Goal: Task Accomplishment & Management: Use online tool/utility

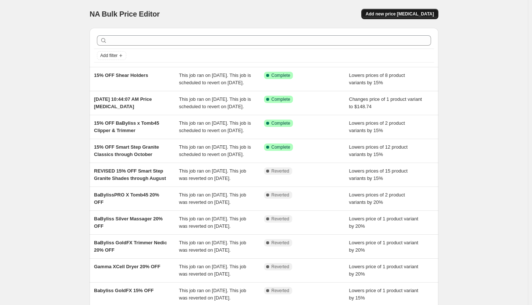
click at [426, 15] on span "Add new price [MEDICAL_DATA]" at bounding box center [400, 14] width 68 height 6
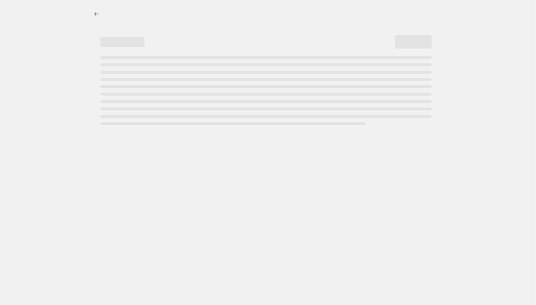
select select "percentage"
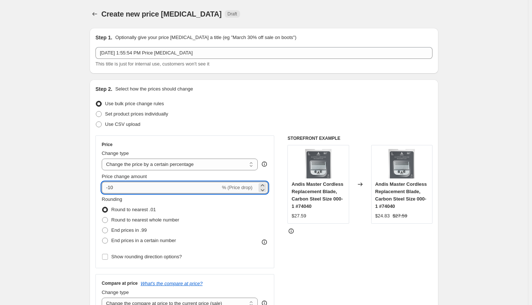
click at [147, 185] on input "-10" at bounding box center [161, 187] width 119 height 12
type input "-1"
type input "-20"
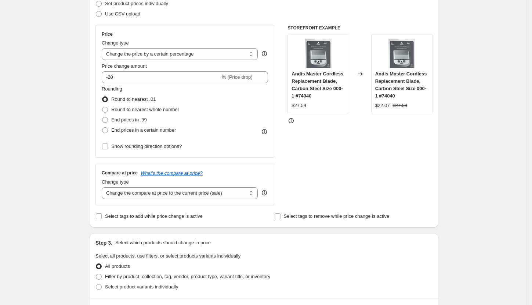
scroll to position [184, 0]
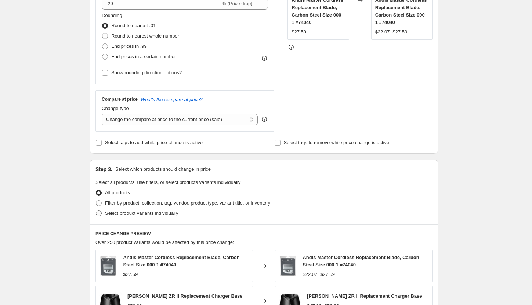
click at [117, 212] on span "Select product variants individually" at bounding box center [141, 213] width 73 height 6
click at [96, 211] on input "Select product variants individually" at bounding box center [96, 210] width 0 height 0
radio input "true"
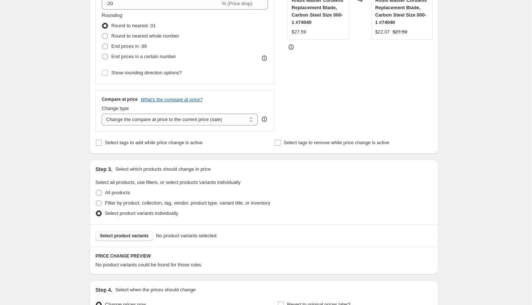
click at [140, 233] on span "Select product variants" at bounding box center [124, 236] width 49 height 6
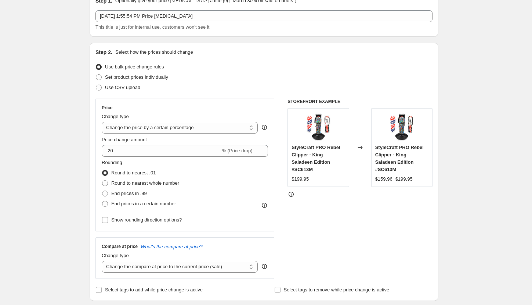
scroll to position [0, 0]
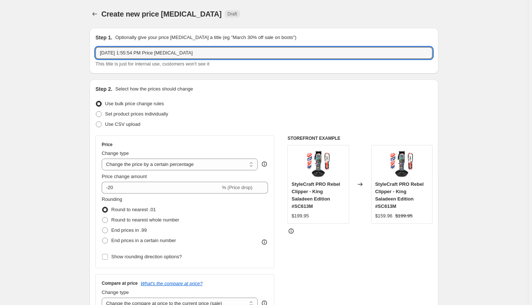
drag, startPoint x: 198, startPoint y: 51, endPoint x: 89, endPoint y: 53, distance: 108.4
click at [89, 53] on div "Step 1. Optionally give your price [MEDICAL_DATA] a title (eg "March 30% off sa…" at bounding box center [261, 300] width 355 height 557
type input "20% OFF King Saladeen Clipper"
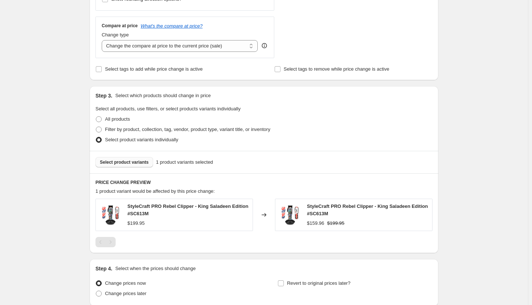
scroll to position [319, 0]
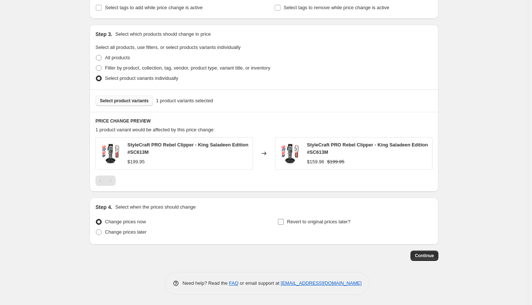
click at [282, 220] on input "Revert to original prices later?" at bounding box center [281, 222] width 6 height 6
checkbox input "true"
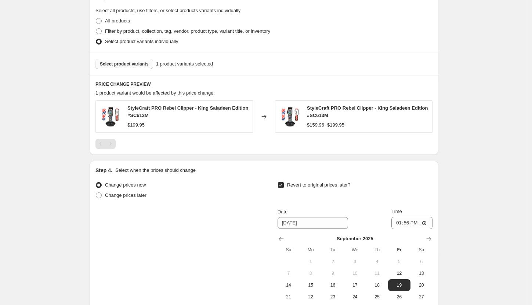
scroll to position [392, 0]
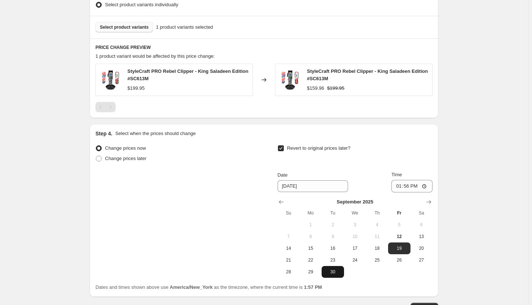
click at [335, 270] on span "30" at bounding box center [333, 272] width 16 height 6
type input "[DATE]"
click at [400, 185] on input "13:56" at bounding box center [412, 186] width 41 height 12
type input "03:00"
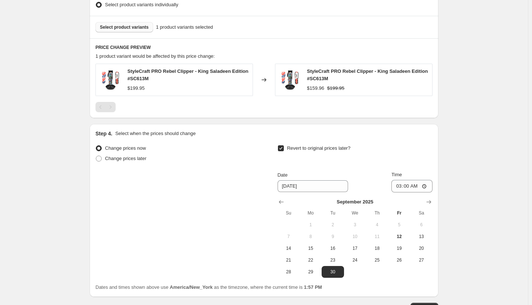
scroll to position [444, 0]
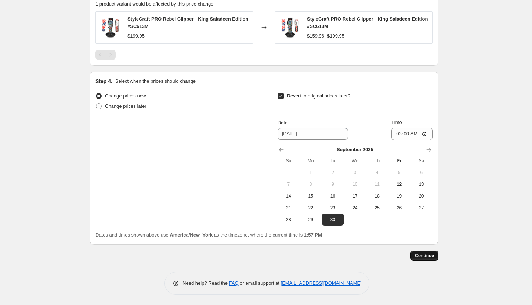
click at [431, 256] on span "Continue" at bounding box center [424, 255] width 19 height 6
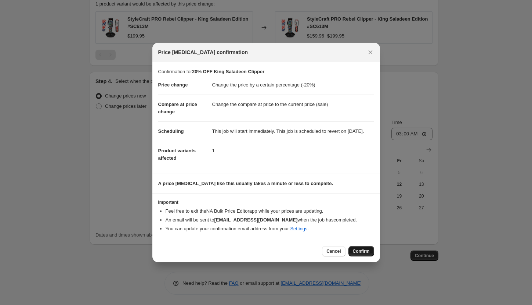
click at [357, 254] on span "Confirm" at bounding box center [361, 251] width 17 height 6
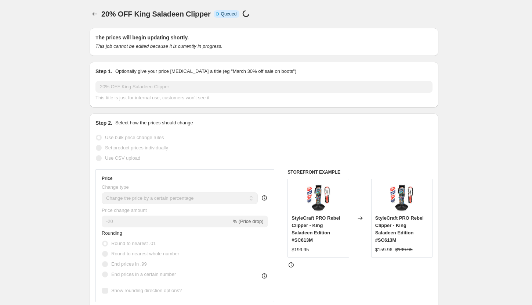
scroll to position [444, 0]
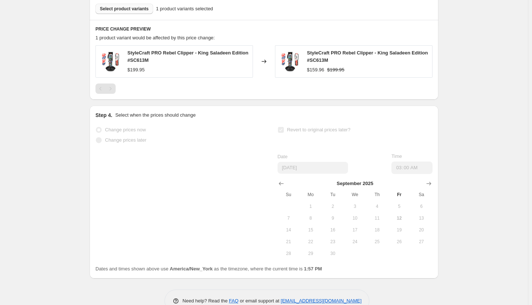
select select "percentage"
